Goal: Task Accomplishment & Management: Manage account settings

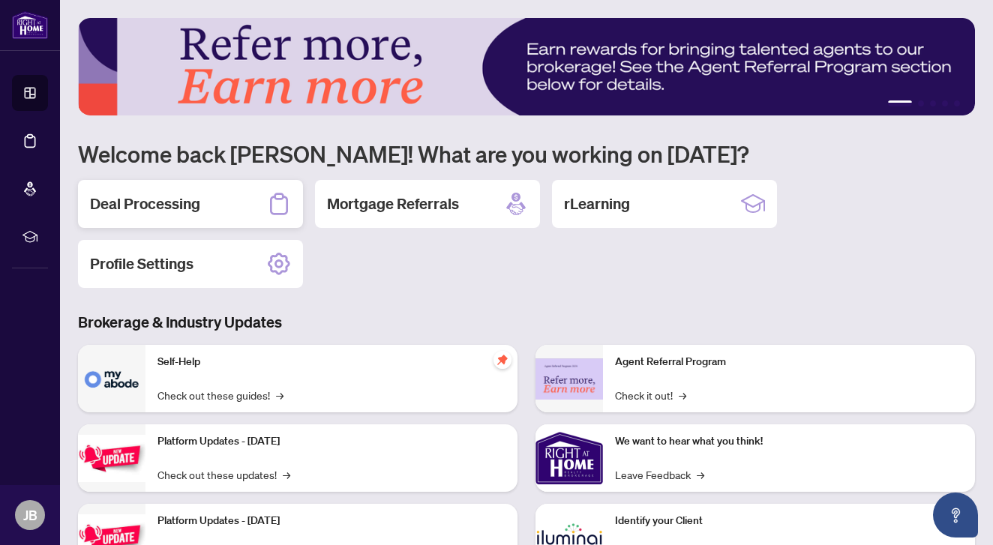
click at [145, 205] on h2 "Deal Processing" at bounding box center [145, 203] width 110 height 21
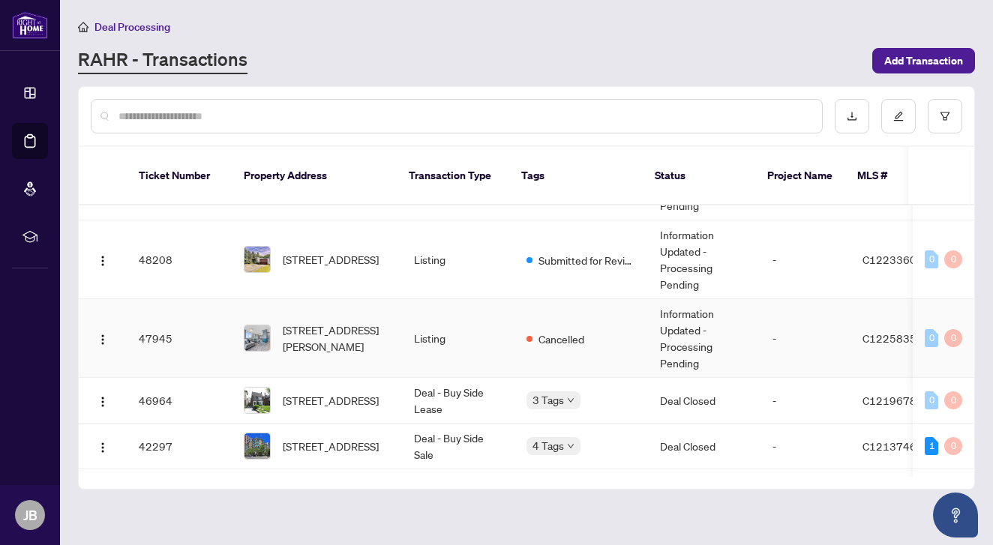
scroll to position [148, 0]
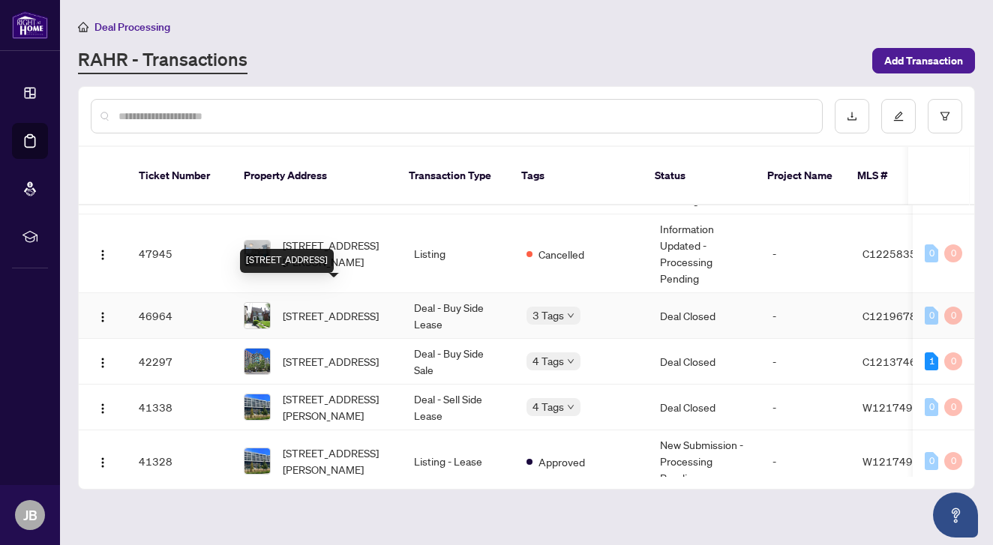
click at [327, 307] on span "[STREET_ADDRESS]" at bounding box center [331, 315] width 96 height 16
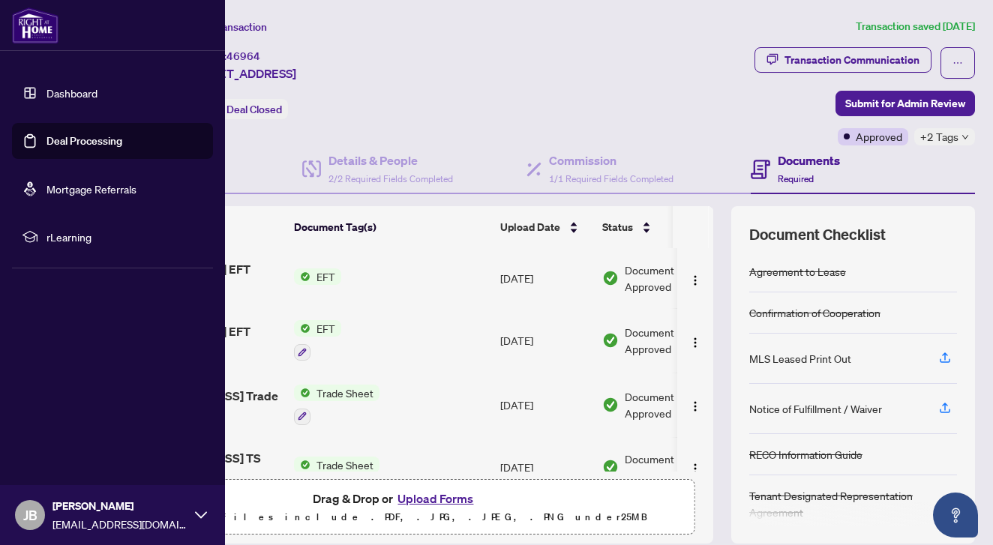
click at [77, 94] on link "Dashboard" at bounding box center [71, 92] width 51 height 13
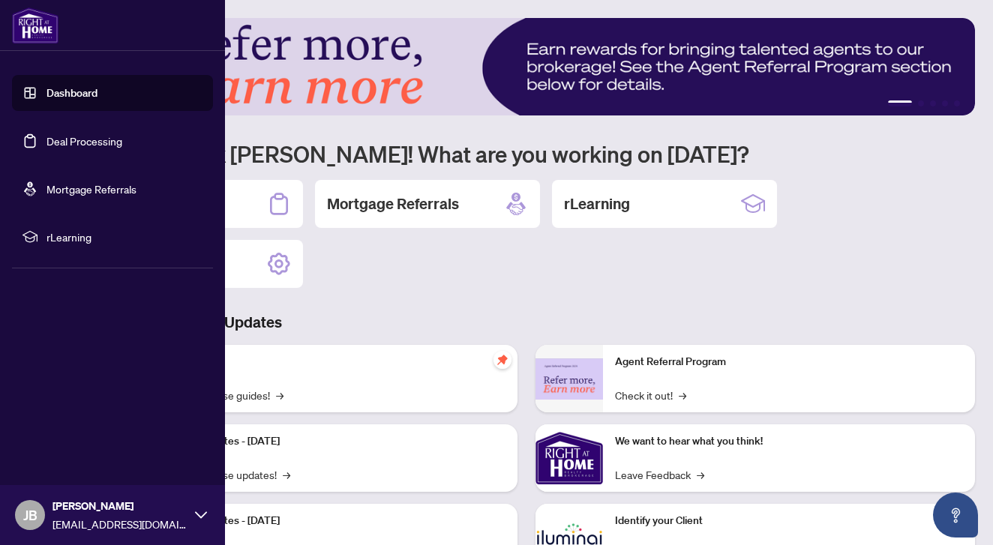
click at [76, 86] on link "Dashboard" at bounding box center [71, 92] width 51 height 13
